Goal: Task Accomplishment & Management: Use online tool/utility

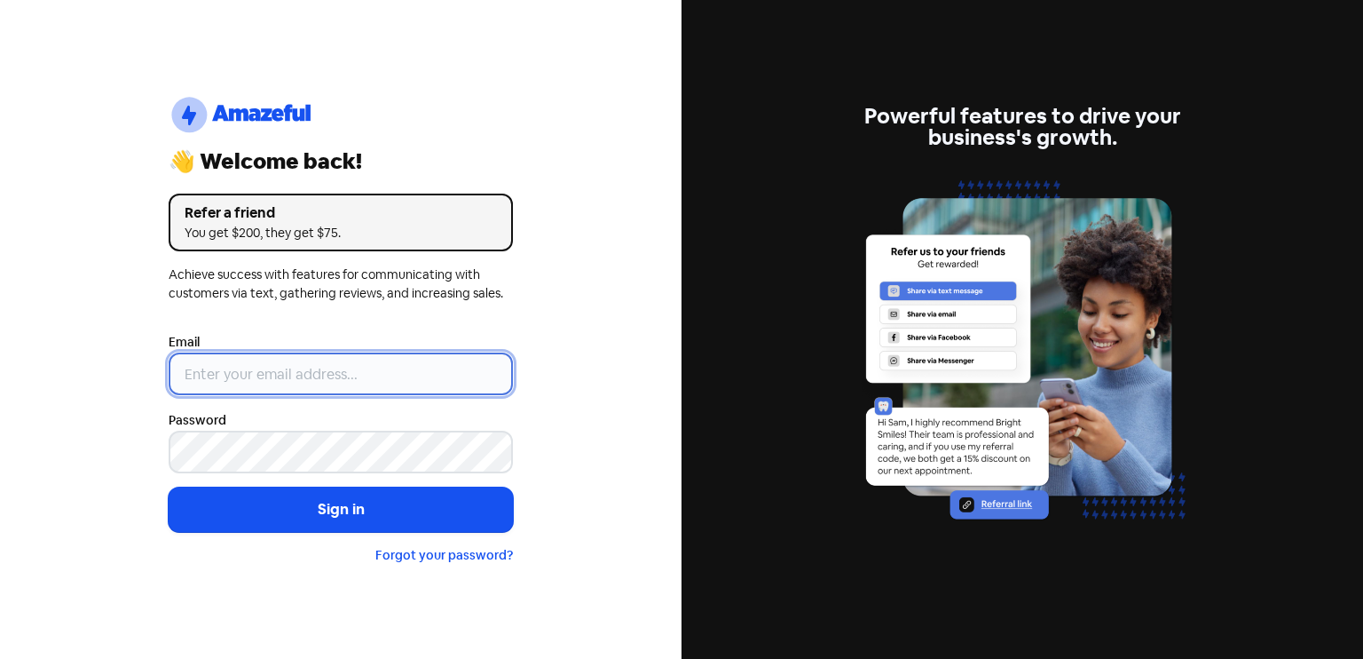
type input "[EMAIL_ADDRESS][DOMAIN_NAME]"
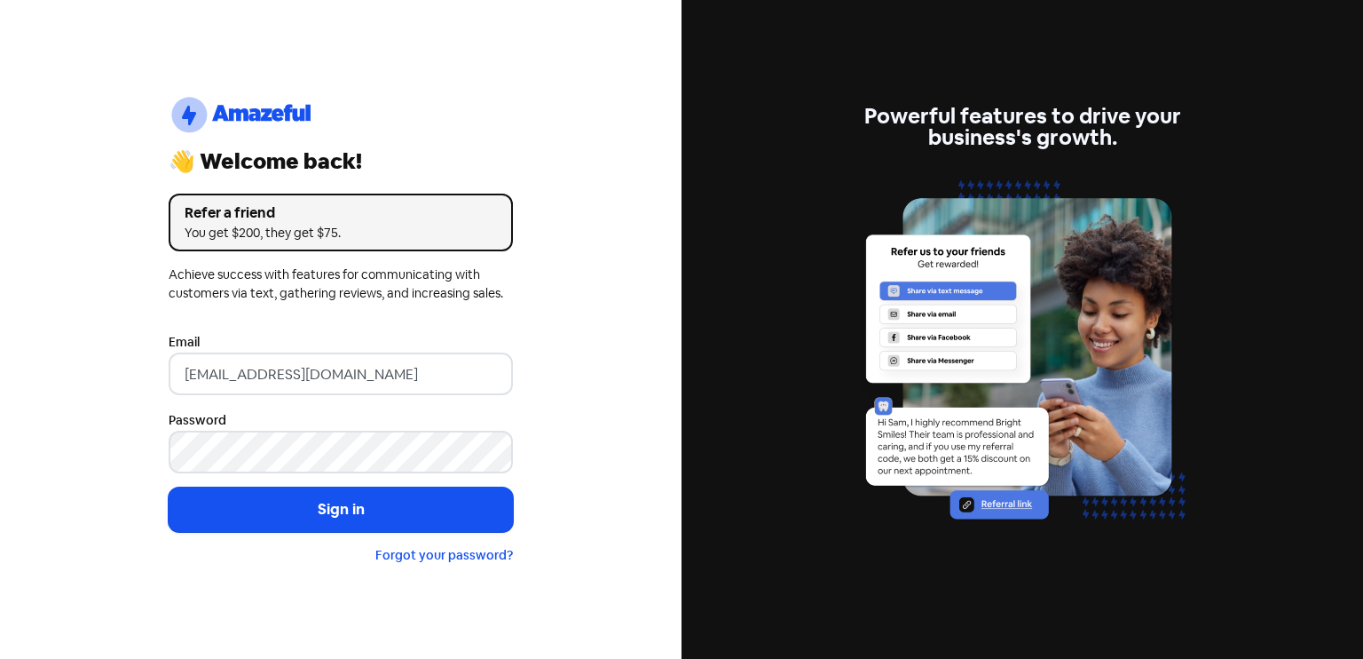
click at [325, 510] on button "Sign in" at bounding box center [341, 509] width 344 height 44
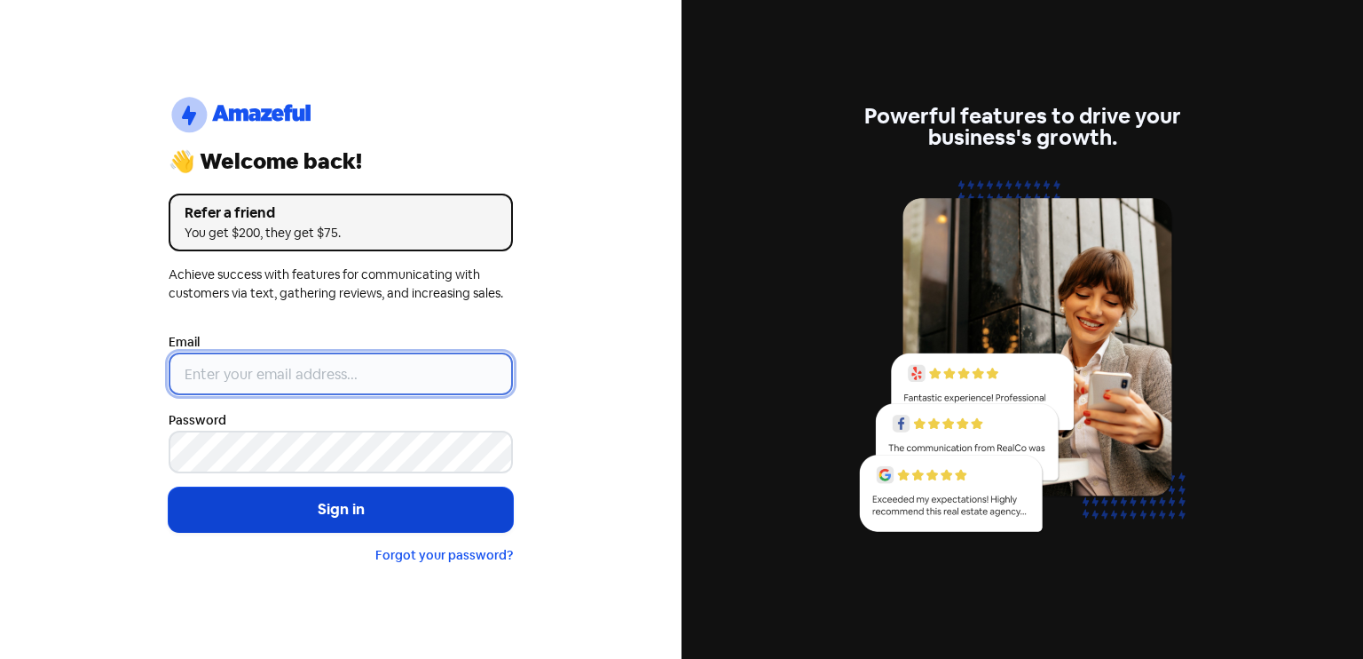
type input "[EMAIL_ADDRESS][DOMAIN_NAME]"
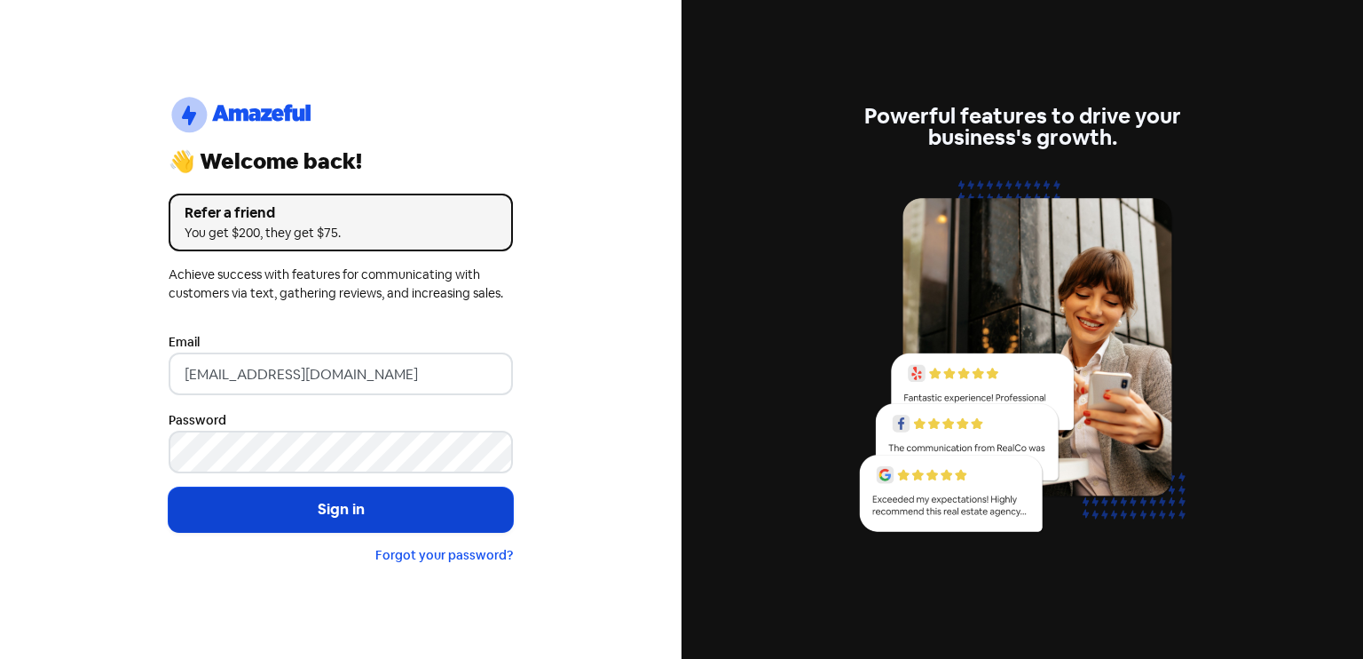
click at [341, 494] on button "Sign in" at bounding box center [341, 509] width 344 height 44
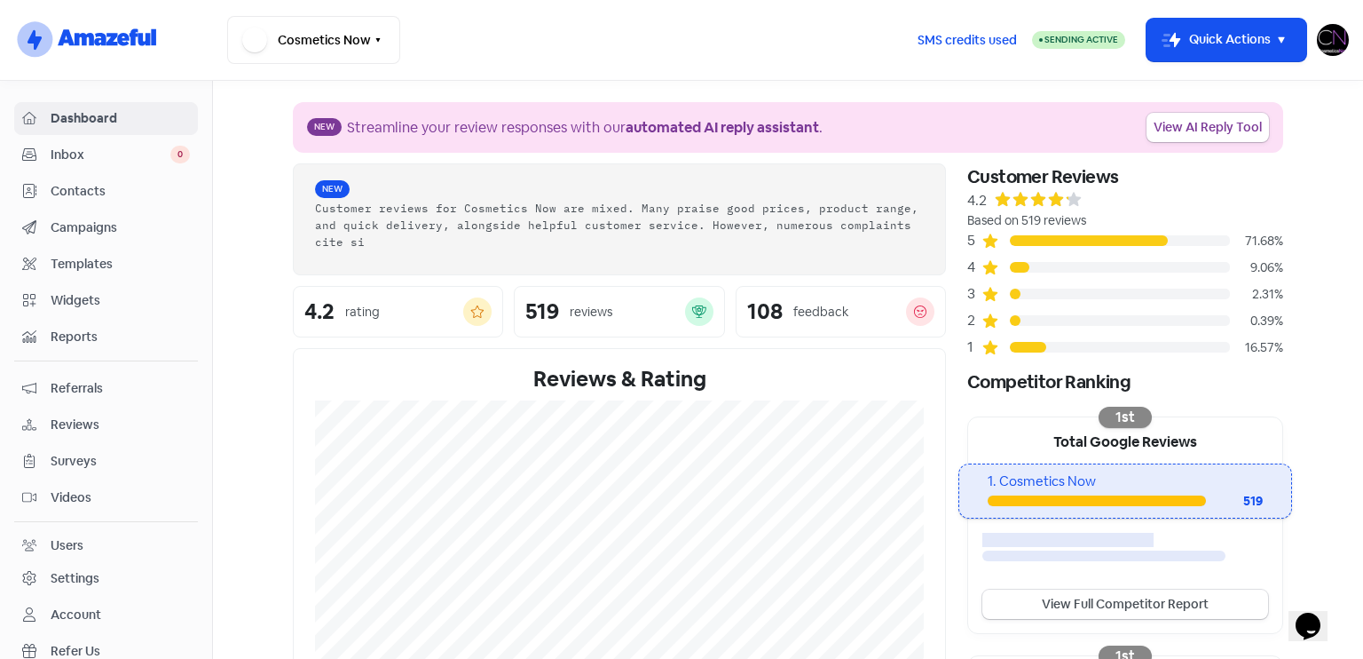
click at [77, 432] on link "Reviews" at bounding box center [106, 424] width 184 height 33
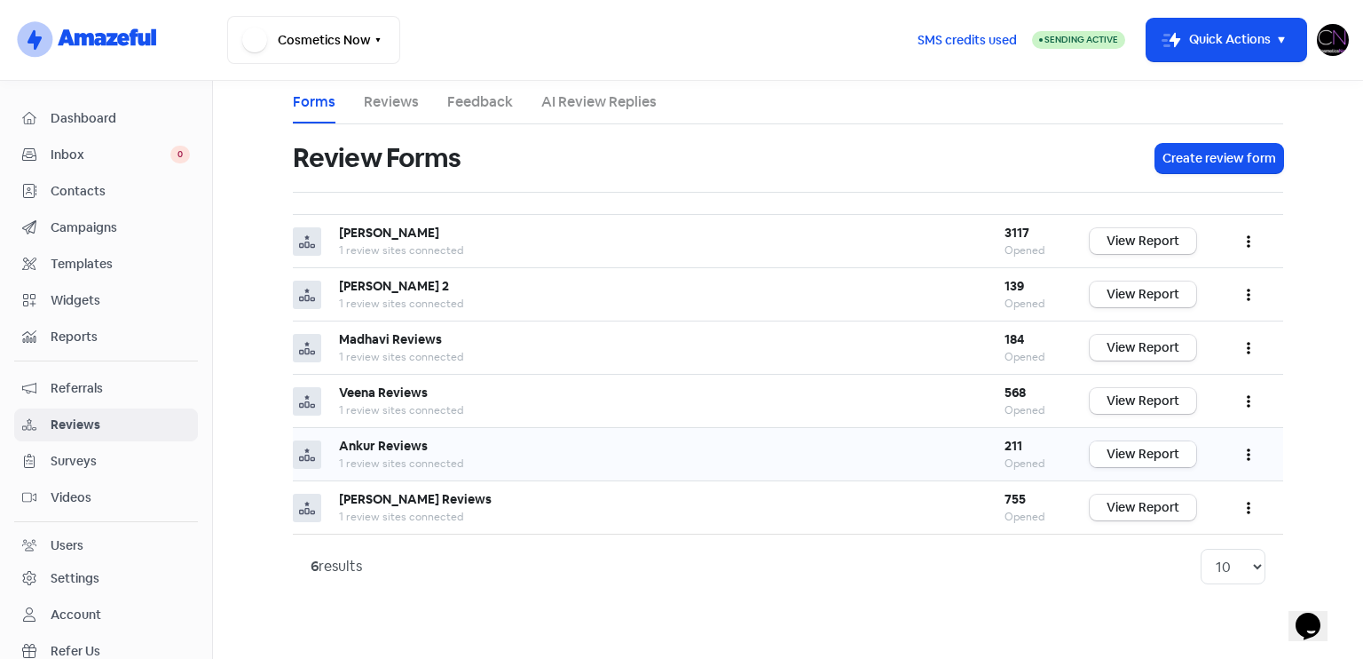
click at [1114, 452] on link "View Report" at bounding box center [1143, 454] width 107 height 26
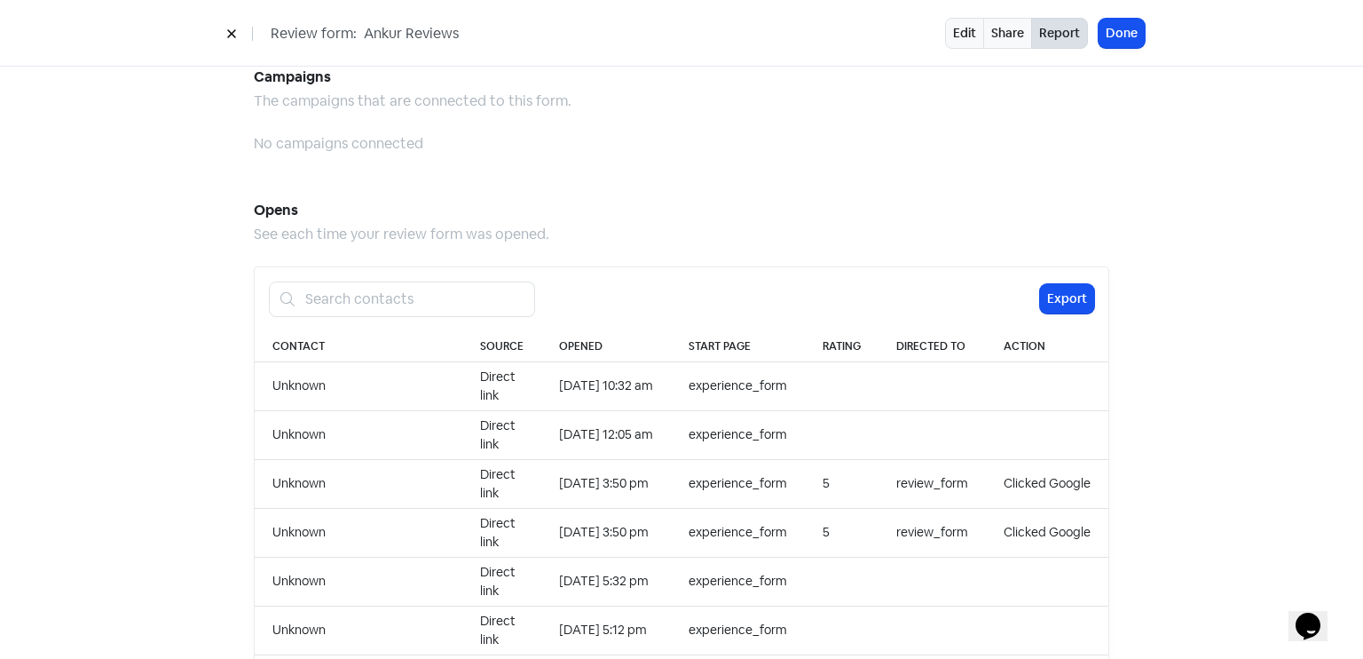
scroll to position [1824, 0]
